Goal: Information Seeking & Learning: Learn about a topic

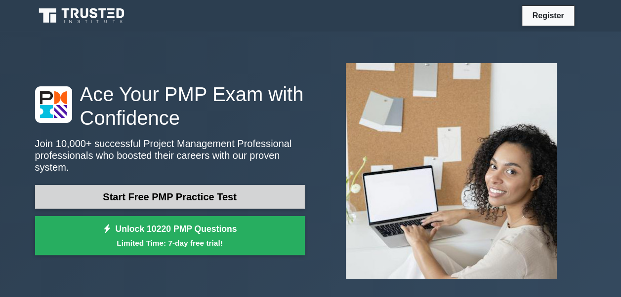
click at [174, 185] on link "Start Free PMP Practice Test" at bounding box center [170, 197] width 270 height 24
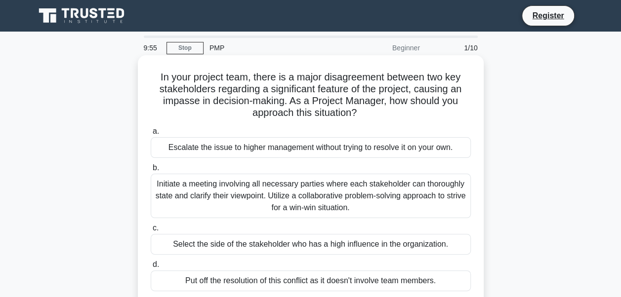
click at [166, 152] on div "Escalate the issue to higher management without trying to resolve it on your ow…" at bounding box center [311, 147] width 320 height 21
click at [151, 135] on input "a. Escalate the issue to higher management without trying to resolve it on your…" at bounding box center [151, 131] width 0 height 6
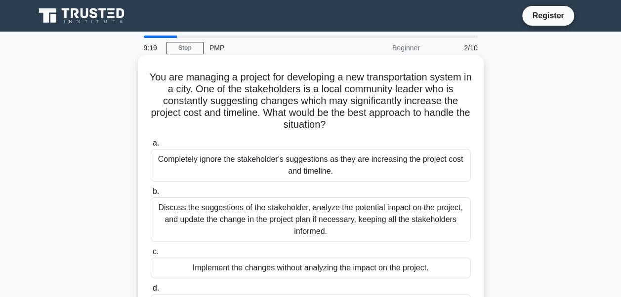
click at [214, 168] on div "Completely ignore the stakeholder's suggestions as they are increasing the proj…" at bounding box center [311, 165] width 320 height 33
click at [151, 147] on input "a. Completely ignore the stakeholder's suggestions as they are increasing the p…" at bounding box center [151, 143] width 0 height 6
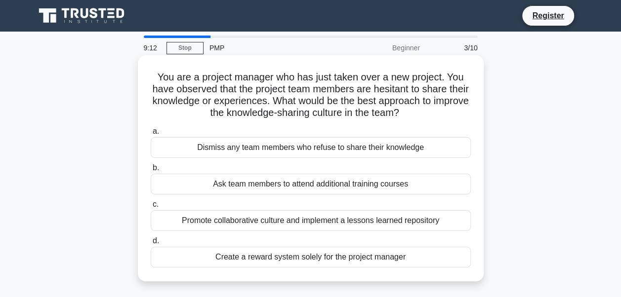
click at [196, 176] on div "Ask team members to attend additional training courses" at bounding box center [311, 184] width 320 height 21
click at [151, 171] on input "b. Ask team members to attend additional training courses" at bounding box center [151, 168] width 0 height 6
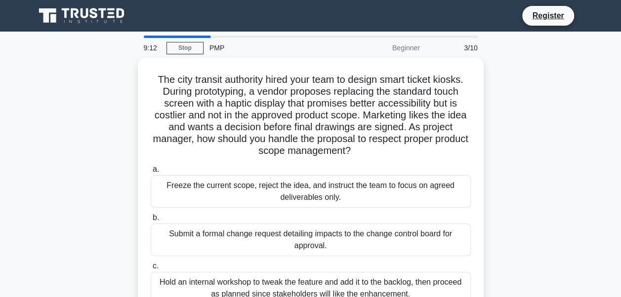
click at [196, 176] on div "Freeze the current scope, reject the idea, and instruct the team to focus on ag…" at bounding box center [311, 191] width 320 height 33
click at [151, 173] on input "a. Freeze the current scope, reject the idea, and instruct the team to focus on…" at bounding box center [151, 169] width 0 height 6
